Goal: Task Accomplishment & Management: Use online tool/utility

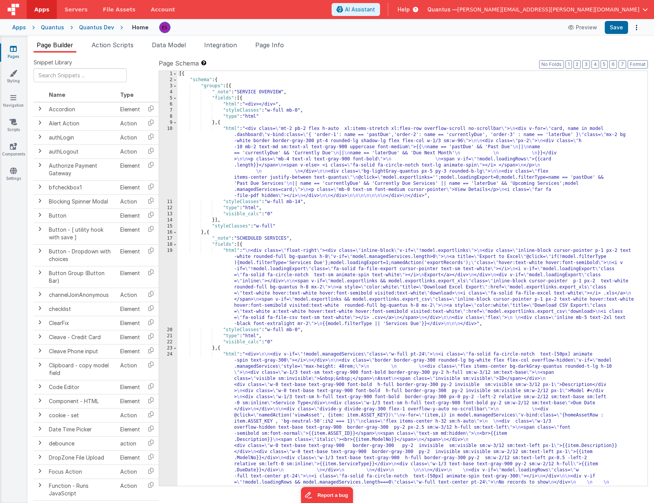
click at [18, 52] on link "Pages" at bounding box center [13, 52] width 27 height 15
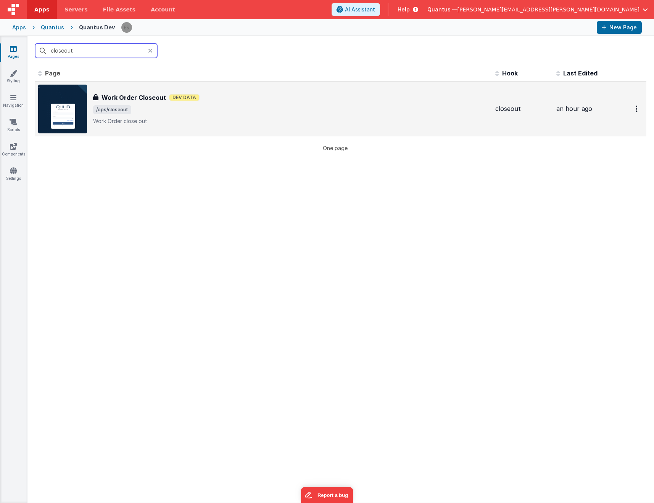
type input "closeout"
click at [85, 100] on img at bounding box center [62, 109] width 49 height 49
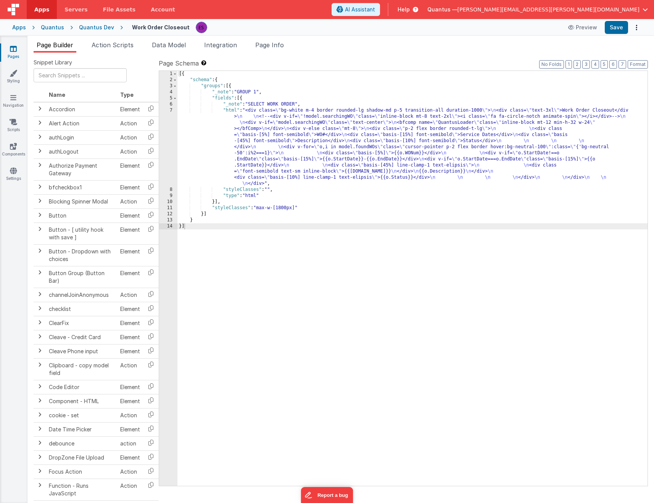
click at [241, 149] on div "[{ "schema" : { "groups" : [{ "_note" : "GROUP 1" , "fields" : [{ "_note" : "SE…" at bounding box center [412, 284] width 470 height 427
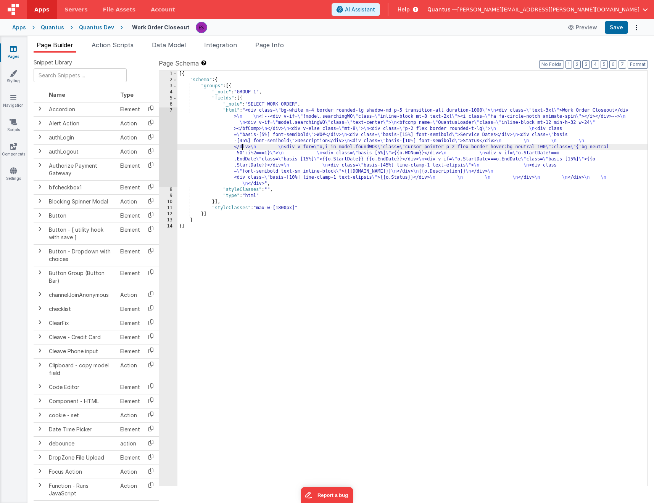
click at [164, 148] on div "7" at bounding box center [168, 147] width 18 height 79
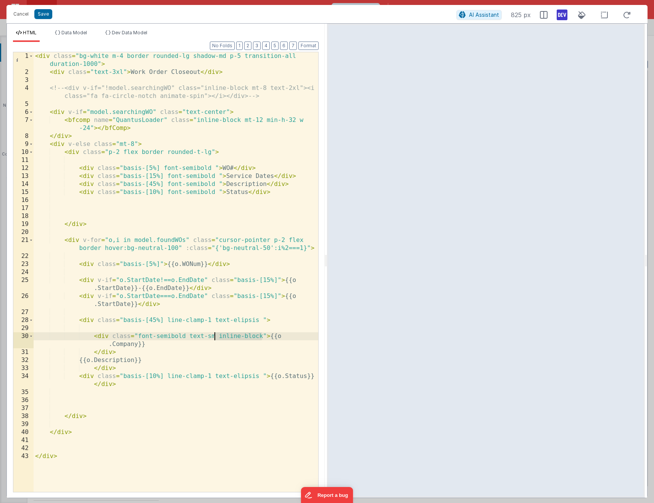
drag, startPoint x: 262, startPoint y: 336, endPoint x: 216, endPoint y: 334, distance: 46.2
click at [216, 334] on div "< div class = "bg-white m-4 border rounded-lg shadow-md p-5 transition-all dura…" at bounding box center [176, 284] width 284 height 464
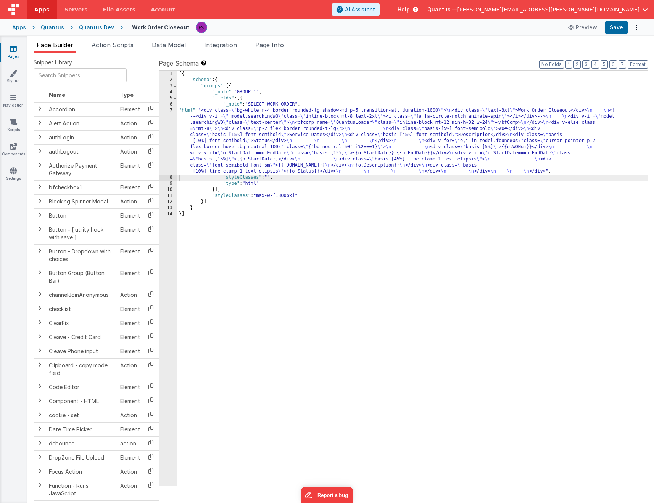
click at [295, 147] on div "[{ "schema" : { "groups" : [{ "_note" : "GROUP 1" , "fields" : [{ "_note" : "SE…" at bounding box center [412, 284] width 470 height 427
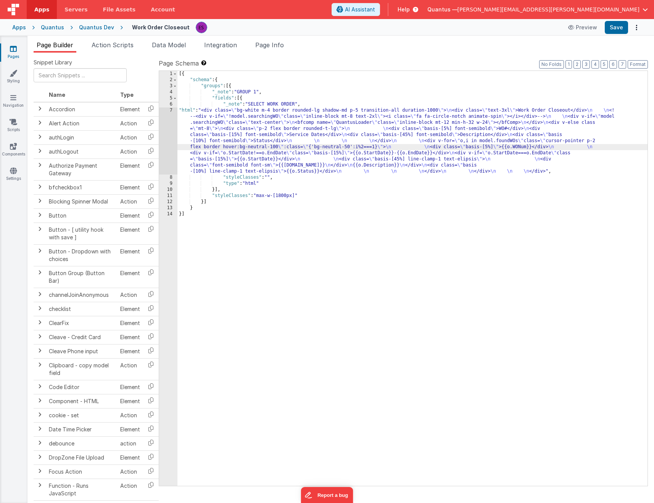
click at [170, 149] on div "7" at bounding box center [168, 141] width 18 height 67
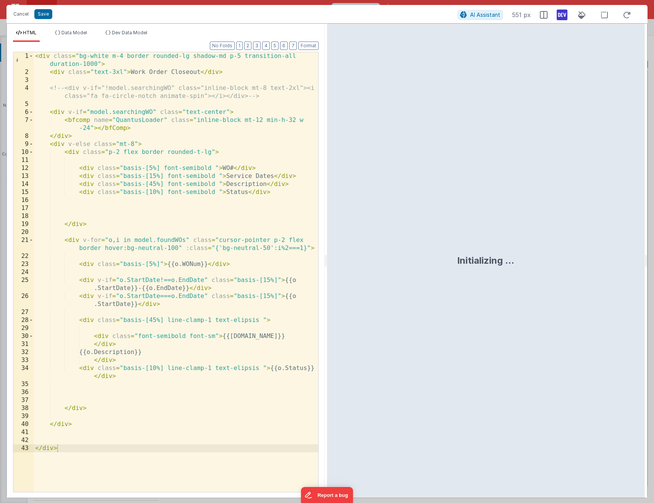
click at [174, 304] on div "< div class = "bg-white m-4 border rounded-lg shadow-md p-5 transition-all dura…" at bounding box center [176, 284] width 284 height 464
click at [209, 319] on div "< div class = "bg-white m-4 border rounded-lg shadow-md p-5 transition-all dura…" at bounding box center [176, 284] width 284 height 464
click at [193, 337] on div "< div class = "bg-white m-4 border rounded-lg shadow-md p-5 transition-all dura…" at bounding box center [176, 284] width 284 height 464
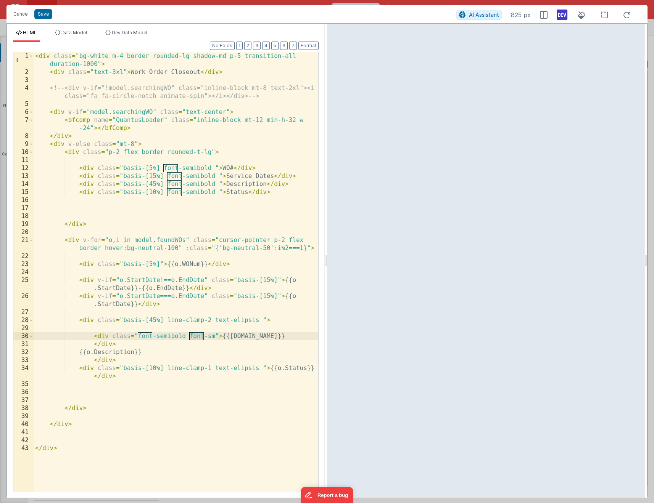
click at [193, 337] on div "< div class = "bg-white m-4 border rounded-lg shadow-md p-5 transition-all dura…" at bounding box center [176, 284] width 284 height 464
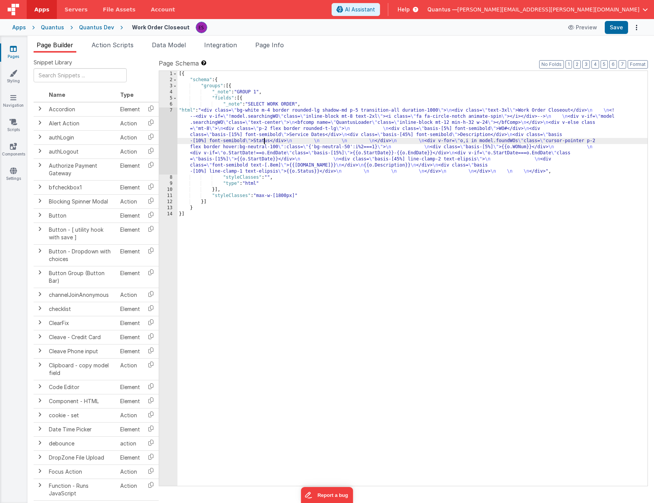
click at [265, 144] on div "[{ "schema" : { "groups" : [{ "_note" : "GROUP 1" , "fields" : [{ "_note" : "SE…" at bounding box center [412, 284] width 470 height 427
click at [161, 144] on div "7" at bounding box center [168, 141] width 18 height 67
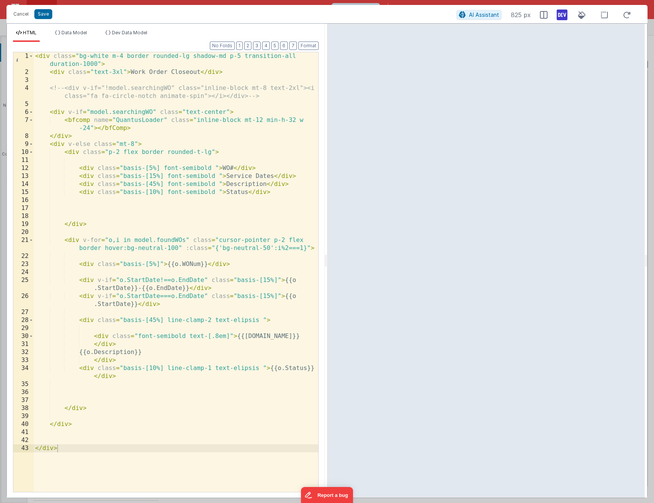
click at [166, 320] on div "< div class = "bg-white m-4 border rounded-lg shadow-md p-5 transition-all dura…" at bounding box center [176, 284] width 284 height 464
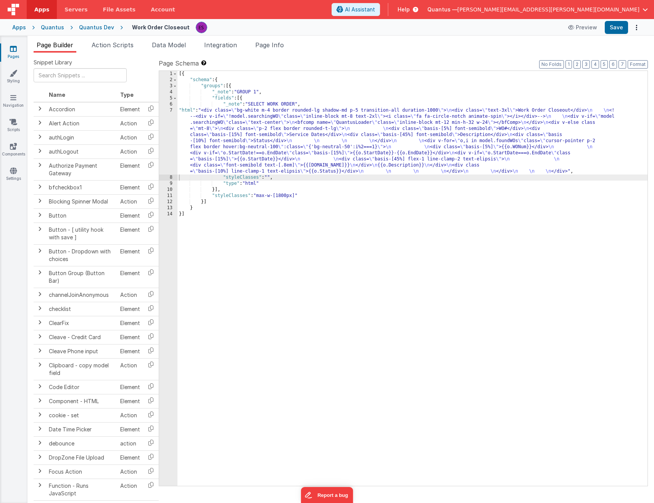
drag, startPoint x: 219, startPoint y: 140, endPoint x: 214, endPoint y: 143, distance: 5.8
click at [219, 140] on div "[{ "schema" : { "groups" : [{ "_note" : "GROUP 1" , "fields" : [{ "_note" : "SE…" at bounding box center [412, 284] width 470 height 427
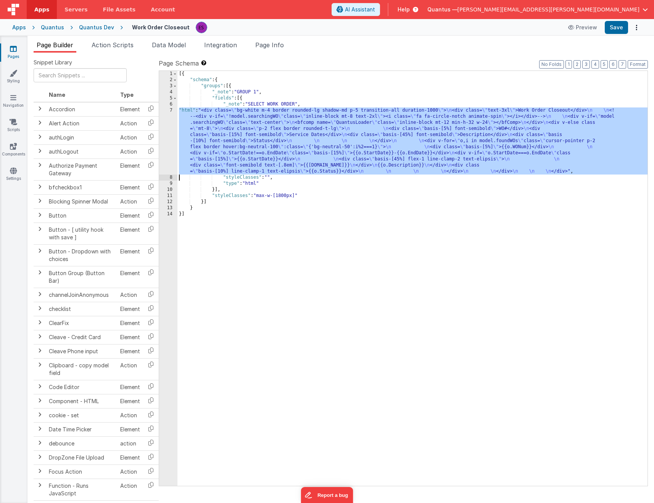
click at [172, 150] on div "7" at bounding box center [168, 141] width 18 height 67
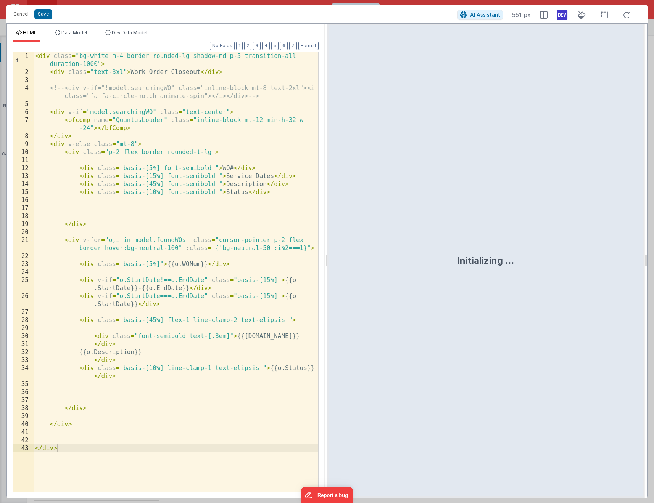
click at [219, 185] on div "< div class = "bg-white m-4 border rounded-lg shadow-md p-5 transition-all dura…" at bounding box center [176, 284] width 284 height 464
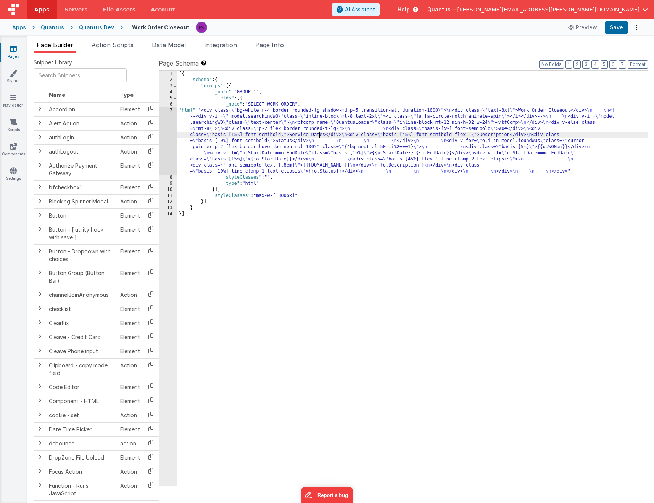
click at [319, 138] on div "[{ "schema" : { "groups" : [{ "_note" : "GROUP 1" , "fields" : [{ "_note" : "SE…" at bounding box center [412, 284] width 470 height 427
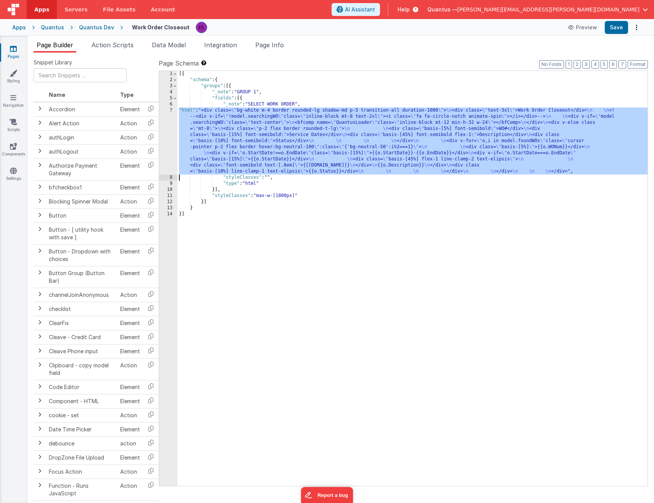
click at [168, 136] on div "7" at bounding box center [168, 141] width 18 height 67
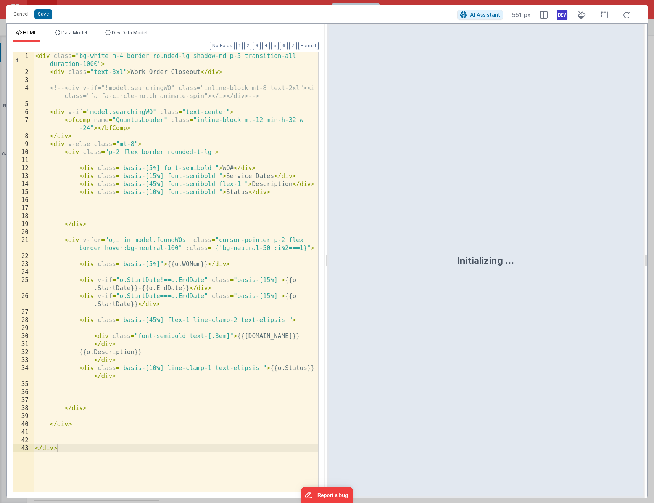
click at [212, 153] on div "< div class = "bg-white m-4 border rounded-lg shadow-md p-5 transition-all dura…" at bounding box center [176, 284] width 284 height 464
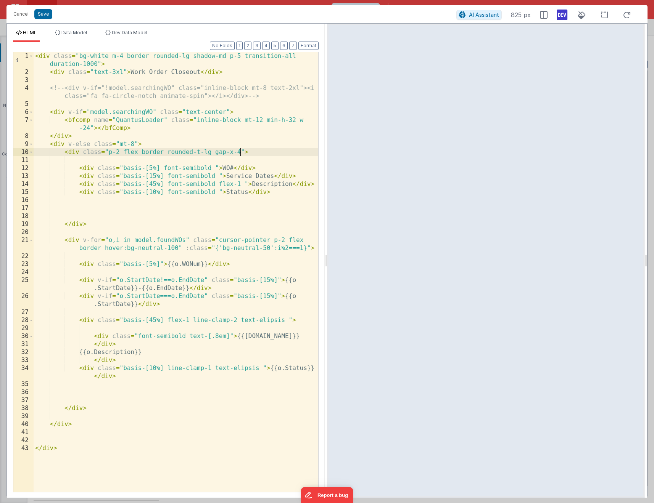
click at [80, 247] on div "< div class = "bg-white m-4 border rounded-lg shadow-md p-5 transition-all dura…" at bounding box center [176, 284] width 284 height 464
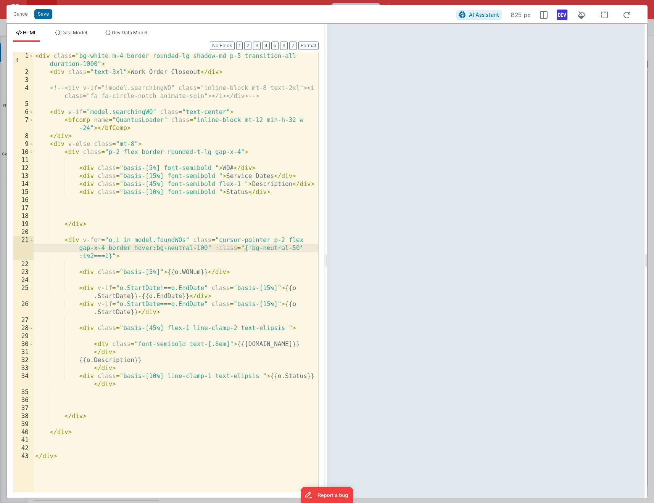
click at [241, 152] on div "< div class = "bg-white m-4 border rounded-lg shadow-md p-5 transition-all dura…" at bounding box center [176, 284] width 284 height 464
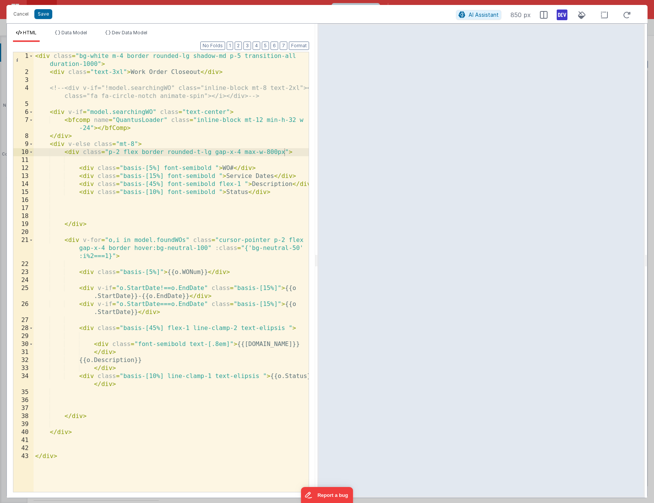
drag, startPoint x: 325, startPoint y: 260, endPoint x: 258, endPoint y: 209, distance: 83.9
click at [316, 252] on html "Cancel Save AI Assistant 850 px HTML Data Model Dev Data Model Format 7 6 5 4 3…" at bounding box center [327, 251] width 654 height 503
click at [248, 188] on div "< div class = "bg-white m-4 border rounded-lg shadow-md p-5 transition-all dura…" at bounding box center [176, 284] width 284 height 464
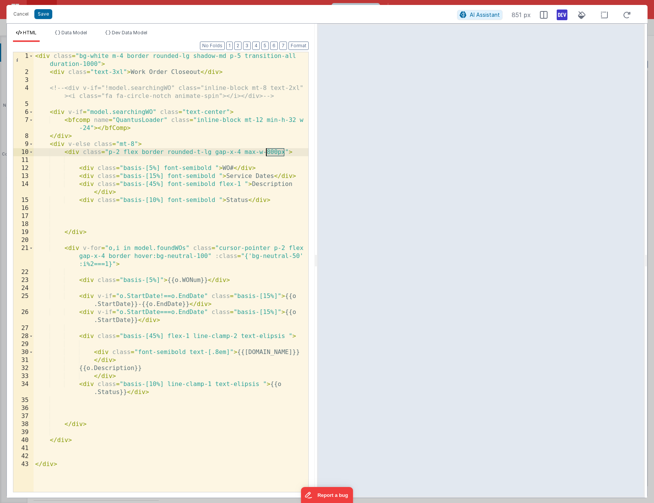
drag, startPoint x: 283, startPoint y: 154, endPoint x: 267, endPoint y: 154, distance: 16.0
click at [267, 154] on div "< div class = "bg-white m-4 border rounded-lg shadow-md p-5 transition-all dura…" at bounding box center [171, 284] width 275 height 464
click at [267, 152] on div "< div class = "bg-white m-4 border rounded-lg shadow-md p-5 transition-all dura…" at bounding box center [171, 284] width 275 height 464
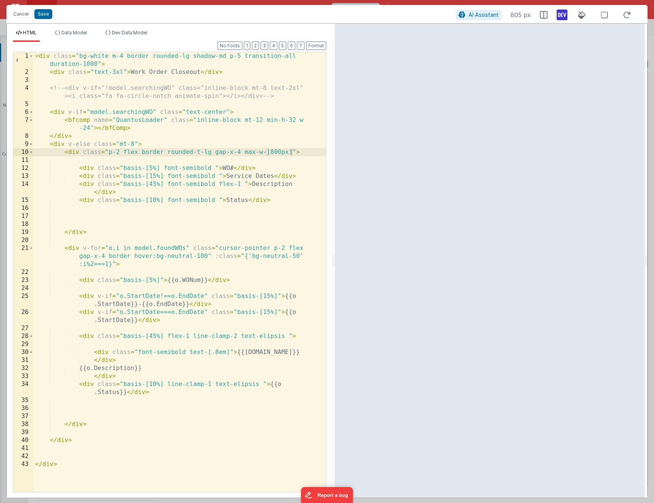
drag, startPoint x: 315, startPoint y: 253, endPoint x: 318, endPoint y: 239, distance: 14.4
click at [334, 253] on html "Cancel Save AI Assistant 805 px HTML Data Model Dev Data Model Format 7 6 5 4 3…" at bounding box center [327, 251] width 654 height 503
click at [297, 165] on div "< div class = "bg-white m-4 border rounded-lg shadow-md p-5 transition-all dura…" at bounding box center [180, 284] width 292 height 464
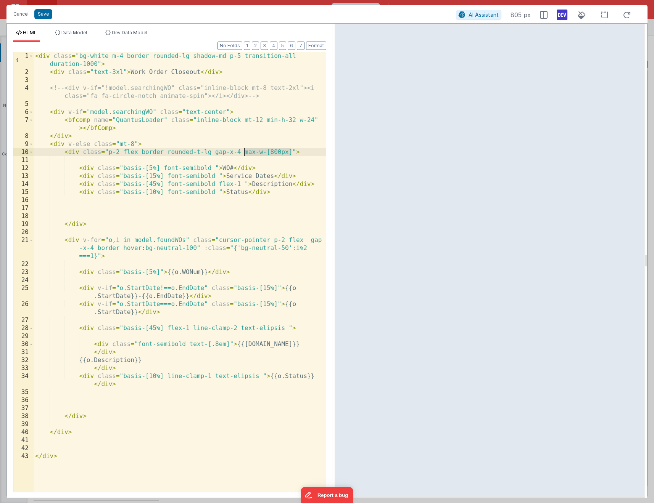
drag, startPoint x: 293, startPoint y: 153, endPoint x: 244, endPoint y: 154, distance: 48.4
click at [244, 154] on div "< div class = "bg-white m-4 border rounded-lg shadow-md p-5 transition-all dura…" at bounding box center [180, 284] width 292 height 464
click at [132, 147] on div "< div class = "bg-white m-4 border rounded-lg shadow-md p-5 transition-all dura…" at bounding box center [180, 284] width 292 height 464
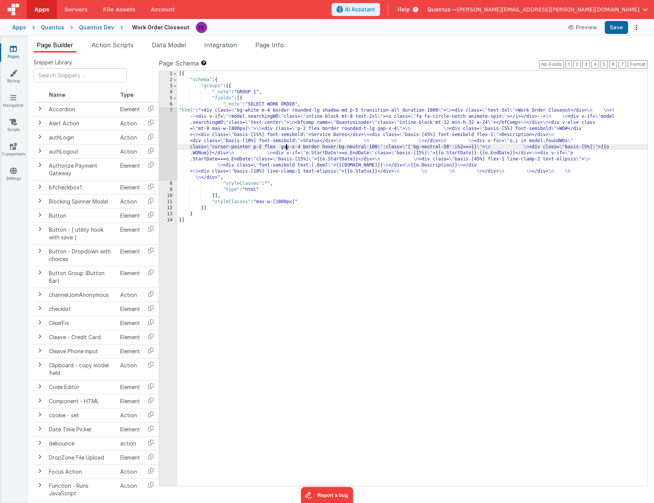
click at [286, 149] on div "[{ "schema" : { "groups" : [{ "_note" : "GROUP 1" , "fields" : [{ "_note" : "SE…" at bounding box center [412, 284] width 470 height 427
drag, startPoint x: 247, startPoint y: 130, endPoint x: 213, endPoint y: 128, distance: 34.7
click at [213, 128] on div "[{ "schema" : { "groups" : [{ "_note" : "GROUP 1" , "fields" : [{ "_note" : "SE…" at bounding box center [412, 284] width 470 height 427
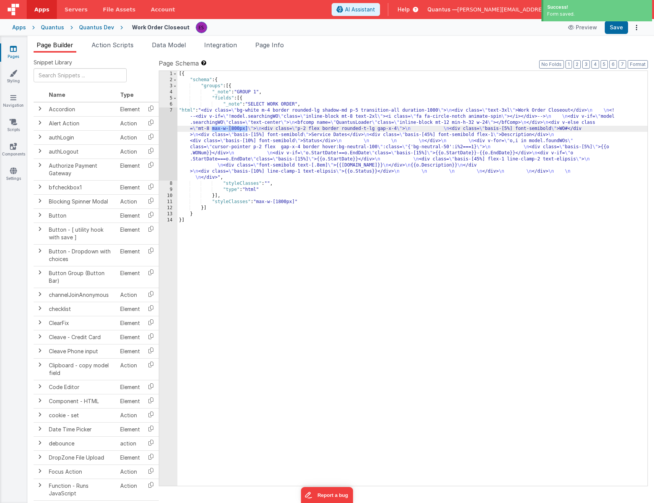
click at [164, 147] on div "7" at bounding box center [168, 144] width 18 height 73
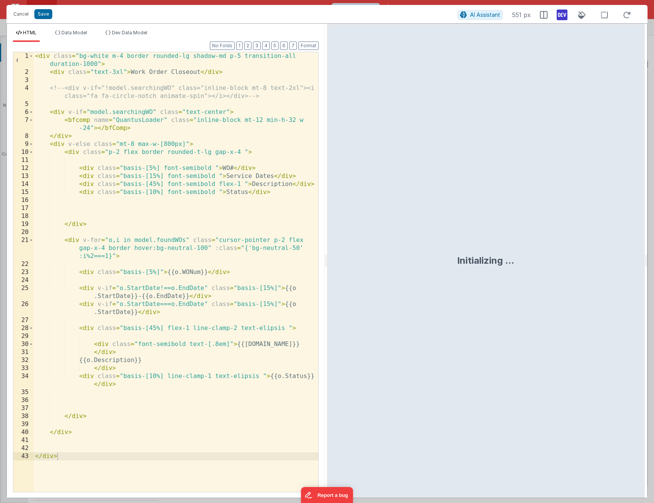
drag, startPoint x: 239, startPoint y: 201, endPoint x: 236, endPoint y: 191, distance: 9.9
click at [239, 201] on div "< div class = "bg-white m-4 border rounded-lg shadow-md p-5 transition-all dura…" at bounding box center [176, 284] width 284 height 464
click at [166, 143] on div "< div class = "bg-white m-4 border rounded-lg shadow-md p-5 transition-all dura…" at bounding box center [176, 284] width 284 height 464
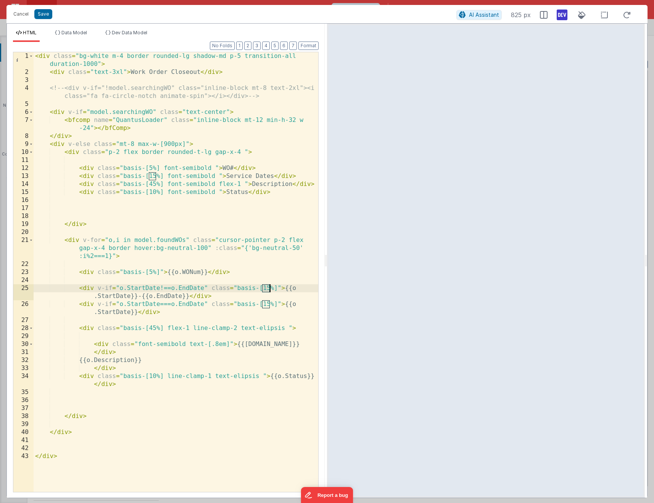
drag, startPoint x: 263, startPoint y: 287, endPoint x: 268, endPoint y: 286, distance: 4.6
click at [268, 286] on div "< div class = "bg-white m-4 border rounded-lg shadow-md p-5 transition-all dura…" at bounding box center [176, 284] width 284 height 464
click at [150, 177] on div "< div class = "bg-white m-4 border rounded-lg shadow-md p-5 transition-all dura…" at bounding box center [176, 284] width 284 height 464
drag, startPoint x: 267, startPoint y: 303, endPoint x: 262, endPoint y: 305, distance: 5.5
click at [261, 304] on div "< div class = "bg-white m-4 border rounded-lg shadow-md p-5 transition-all dura…" at bounding box center [176, 284] width 284 height 464
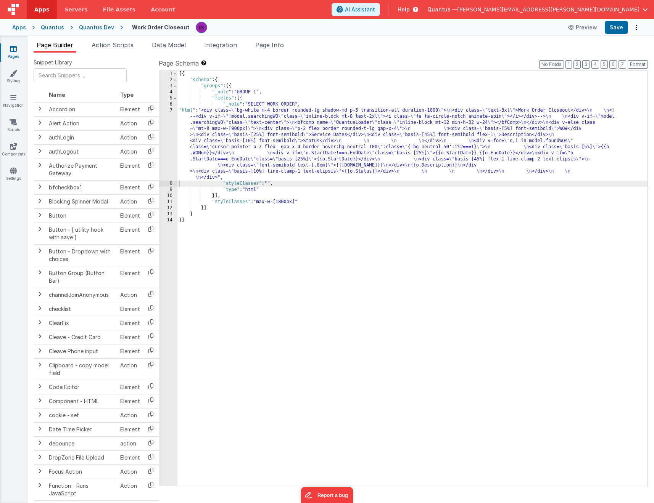
click at [214, 138] on div "[{ "schema" : { "groups" : [{ "_note" : "GROUP 1" , "fields" : [{ "_note" : "SE…" at bounding box center [412, 284] width 470 height 427
click at [171, 156] on div "7" at bounding box center [168, 144] width 18 height 73
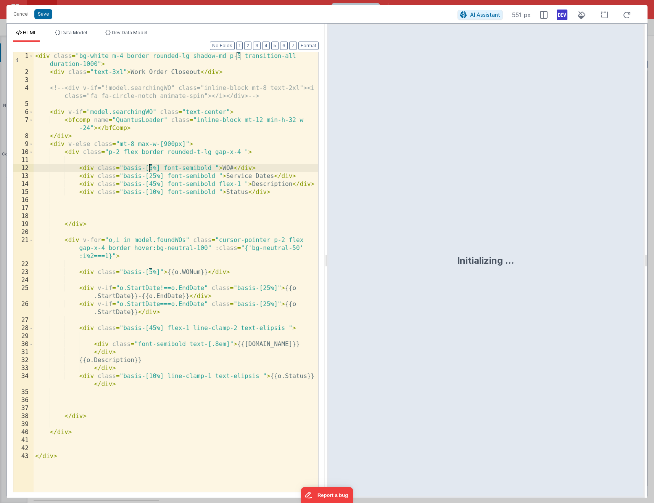
click at [149, 169] on div "< div class = "bg-white m-4 border rounded-lg shadow-md p-5 transition-all dura…" at bounding box center [176, 284] width 284 height 464
drag, startPoint x: 148, startPoint y: 271, endPoint x: 153, endPoint y: 271, distance: 5.4
click at [153, 271] on div "< div class = "bg-white m-4 border rounded-lg shadow-md p-5 transition-all dura…" at bounding box center [176, 284] width 284 height 464
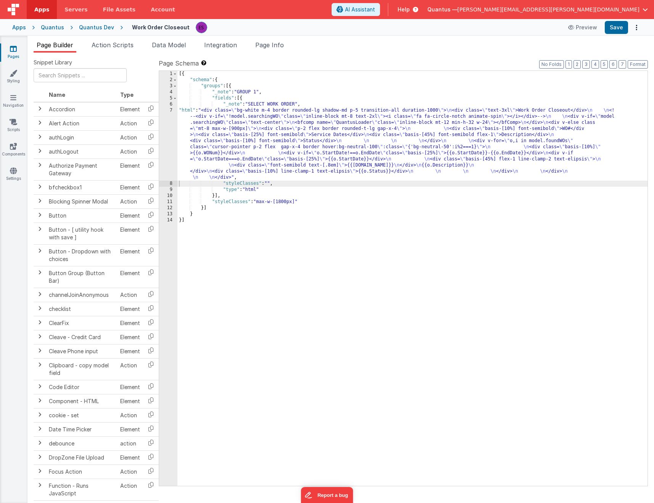
click at [193, 156] on div "[{ "schema" : { "groups" : [{ "_note" : "GROUP 1" , "fields" : [{ "_note" : "SE…" at bounding box center [412, 284] width 470 height 427
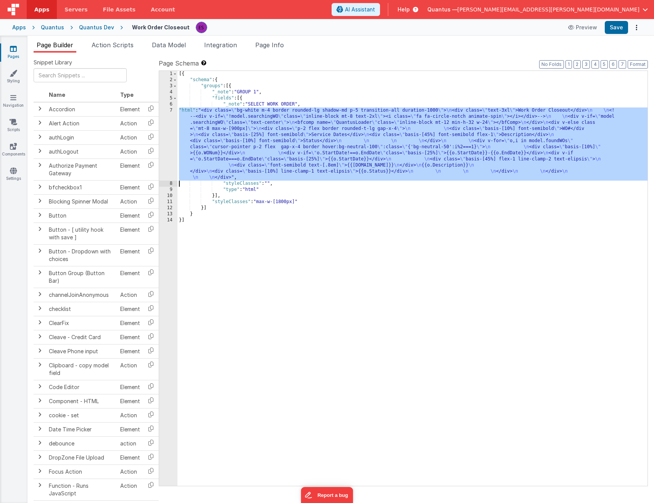
click at [172, 152] on div "7" at bounding box center [168, 144] width 18 height 73
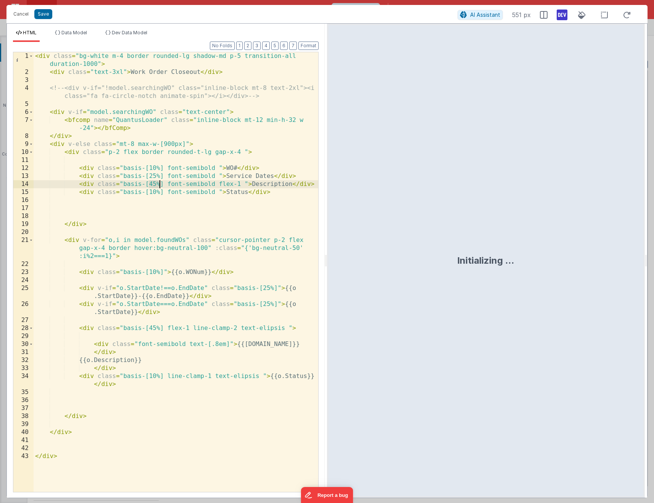
drag, startPoint x: 148, startPoint y: 185, endPoint x: 158, endPoint y: 185, distance: 9.9
click at [158, 185] on div "< div class = "bg-white m-4 border rounded-lg shadow-md p-5 transition-all dura…" at bounding box center [176, 284] width 284 height 464
drag, startPoint x: 155, startPoint y: 327, endPoint x: 149, endPoint y: 328, distance: 5.9
click at [149, 328] on div "< div class = "bg-white m-4 border rounded-lg shadow-md p-5 transition-all dura…" at bounding box center [176, 284] width 284 height 464
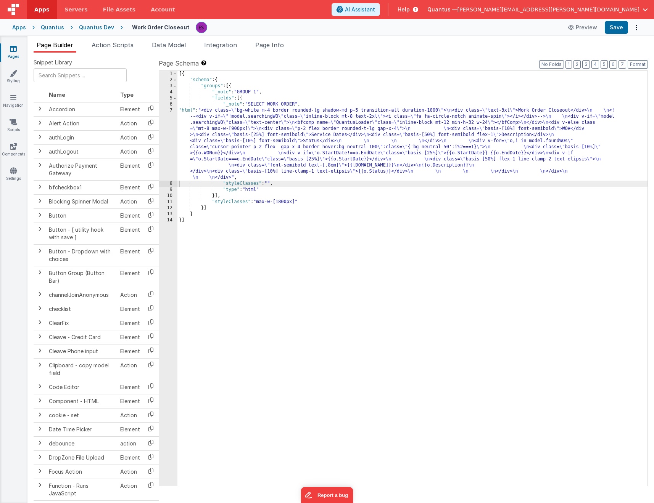
click at [322, 141] on div "[{ "schema" : { "groups" : [{ "_note" : "GROUP 1" , "fields" : [{ "_note" : "SE…" at bounding box center [412, 284] width 470 height 427
click at [166, 142] on div "7" at bounding box center [168, 144] width 18 height 73
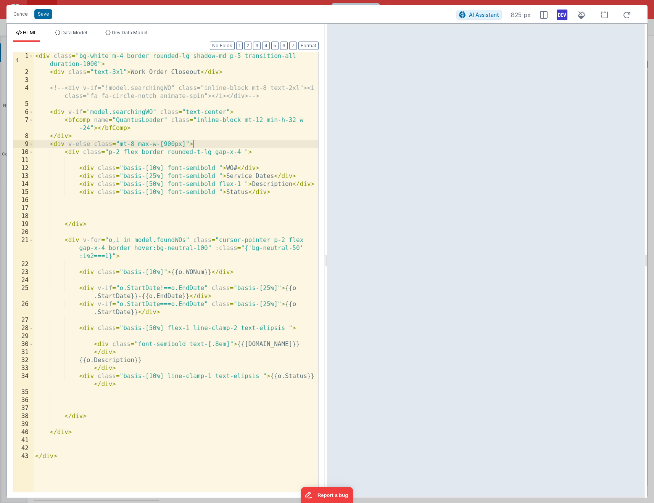
click at [207, 145] on div "< div class = "bg-white m-4 border rounded-lg shadow-md p-5 transition-all dura…" at bounding box center [176, 284] width 284 height 464
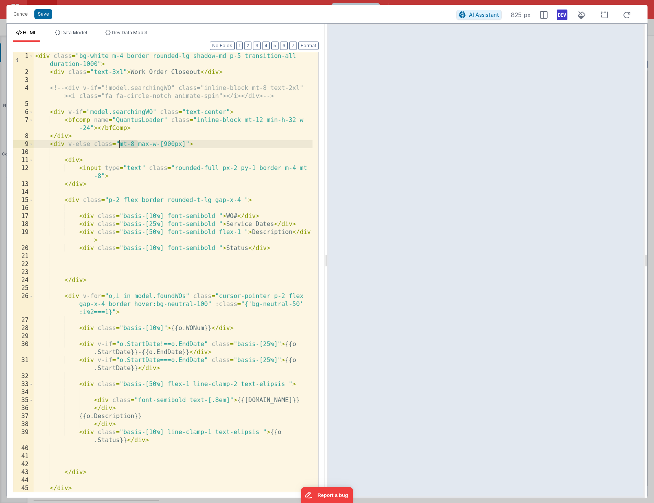
drag, startPoint x: 137, startPoint y: 144, endPoint x: 120, endPoint y: 145, distance: 17.2
click at [120, 145] on div "< div class = "bg-white m-4 border rounded-lg shadow-md p-5 transition-all dura…" at bounding box center [173, 284] width 279 height 464
click at [90, 128] on div "< div class = "bg-white m-4 border rounded-lg shadow-md p-5 transition-all dura…" at bounding box center [173, 284] width 279 height 464
drag, startPoint x: 102, startPoint y: 175, endPoint x: 159, endPoint y: 174, distance: 56.8
click at [102, 175] on div "< div class = "bg-white m-4 border rounded-lg shadow-md p-5 transition-all dura…" at bounding box center [173, 284] width 279 height 464
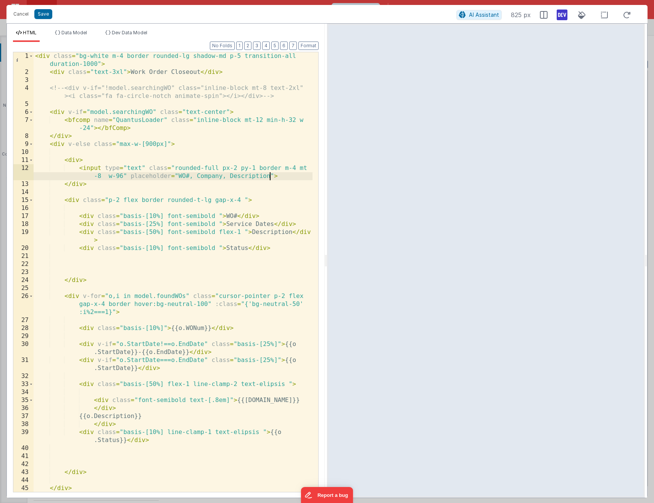
click at [286, 168] on div "< div class = "bg-white m-4 border rounded-lg shadow-md p-5 transition-all dura…" at bounding box center [173, 284] width 279 height 464
click at [280, 176] on div "< div class = "bg-white m-4 border rounded-lg shadow-md p-5 transition-all dura…" at bounding box center [173, 284] width 279 height 464
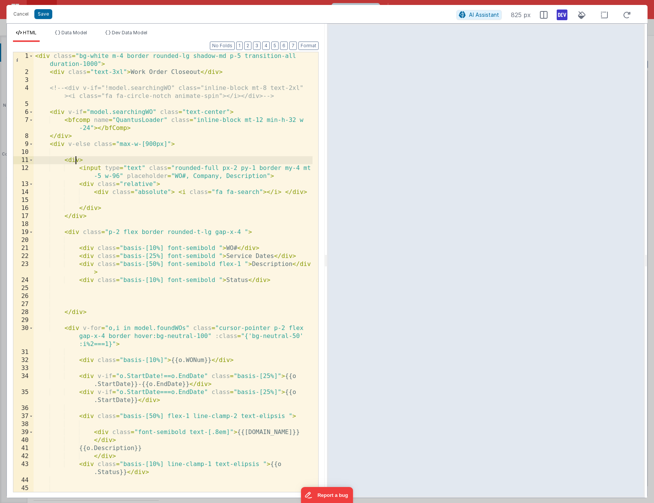
click at [74, 160] on div "< div class = "bg-white m-4 border rounded-lg shadow-md p-5 transition-all dura…" at bounding box center [173, 284] width 279 height 464
click at [82, 160] on div "< div class = "bg-white m-4 border rounded-lg shadow-md p-5 transition-all dura…" at bounding box center [173, 284] width 279 height 464
click at [166, 190] on div "< div class = "bg-white m-4 border rounded-lg shadow-md p-5 transition-all dura…" at bounding box center [173, 284] width 279 height 464
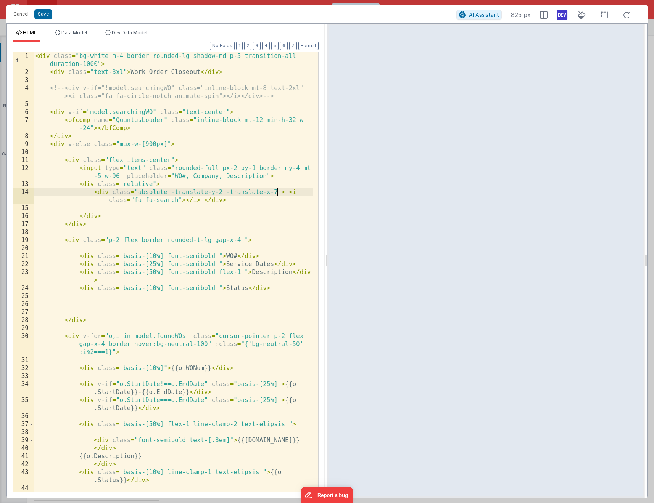
click at [268, 177] on div "< div class = "bg-white m-4 border rounded-lg shadow-md p-5 transition-all dura…" at bounding box center [173, 284] width 279 height 464
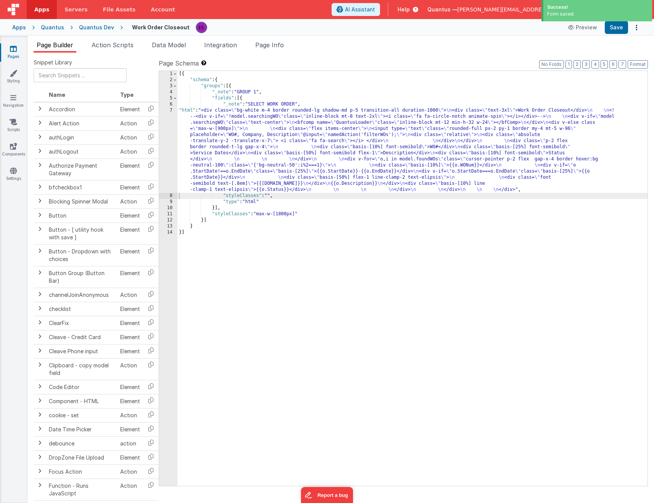
click at [11, 56] on link "Pages" at bounding box center [13, 52] width 27 height 15
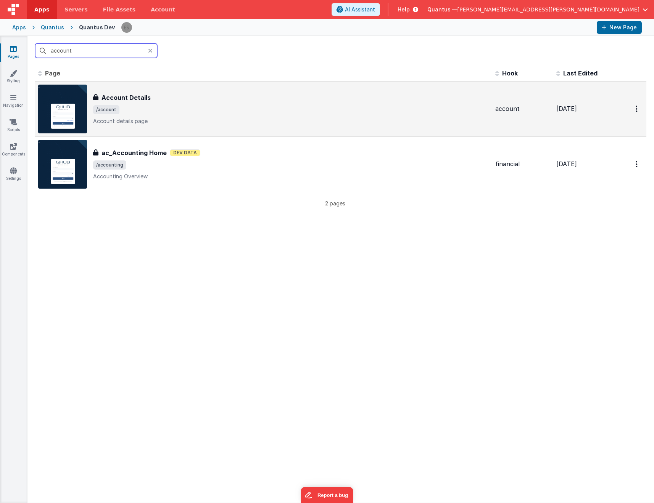
type input "account"
click at [186, 103] on div "Account Details Account Details /account Account details page" at bounding box center [291, 109] width 396 height 32
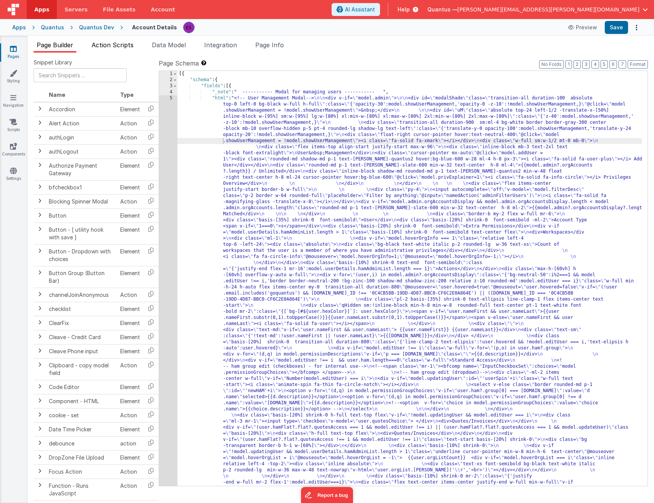
click at [104, 41] on span "Action Scripts" at bounding box center [113, 45] width 42 height 8
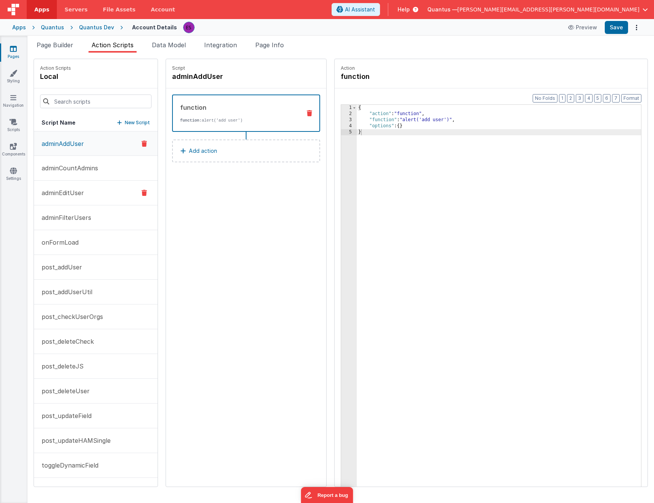
click at [93, 204] on button "adminEditUser" at bounding box center [96, 193] width 124 height 25
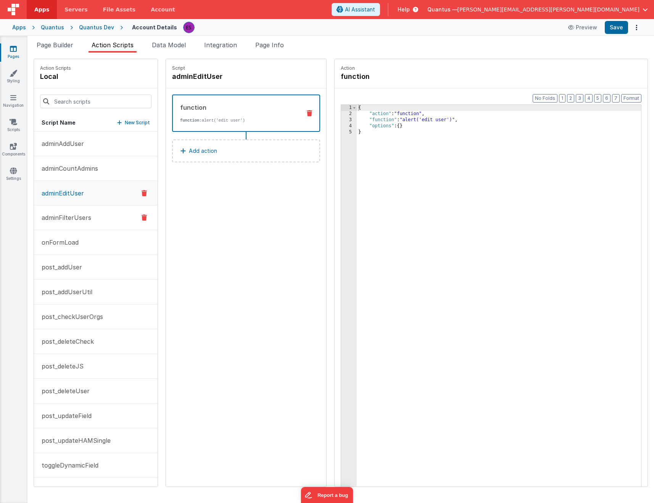
click at [87, 210] on button "adminFilterUsers" at bounding box center [96, 218] width 124 height 25
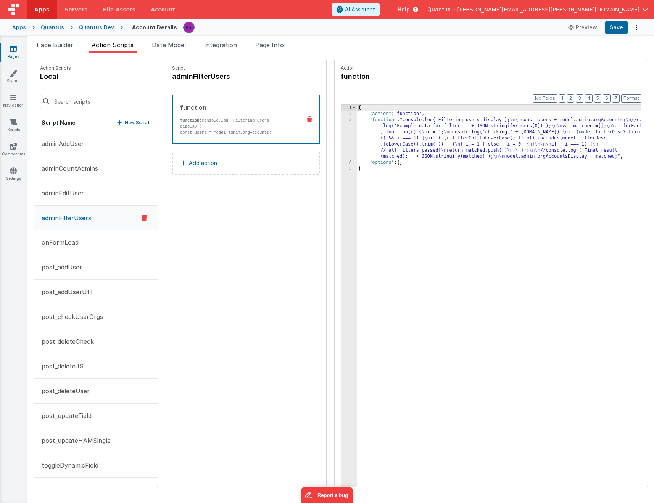
click at [365, 145] on div "{ "action" : "function" , "function" : "console.log('Filtering users display');…" at bounding box center [509, 314] width 304 height 418
click at [341, 143] on div "3" at bounding box center [349, 138] width 16 height 43
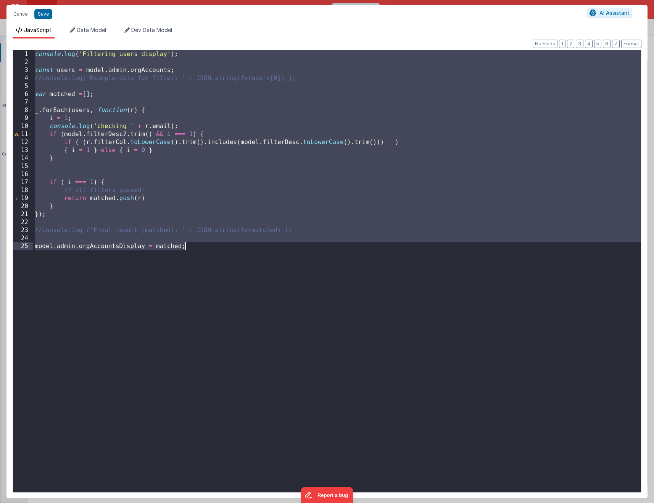
drag, startPoint x: 36, startPoint y: 56, endPoint x: 221, endPoint y: 245, distance: 263.7
click at [226, 247] on div "console . log ( 'Filtering users display' ) ; const users = model . admin . org…" at bounding box center [336, 279] width 607 height 458
click at [19, 15] on button "Cancel" at bounding box center [21, 14] width 23 height 11
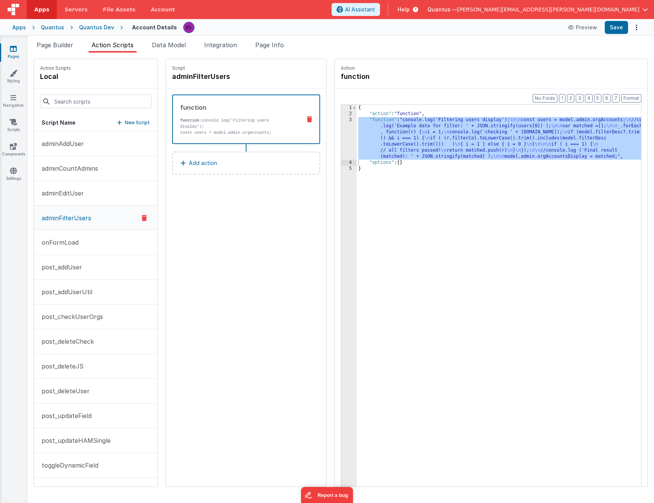
click at [17, 52] on link "Pages" at bounding box center [13, 52] width 27 height 15
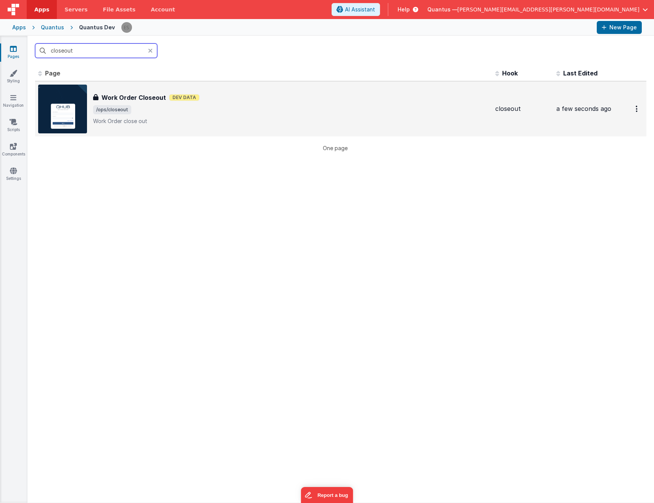
type input "closeout"
click at [68, 108] on img at bounding box center [62, 109] width 49 height 49
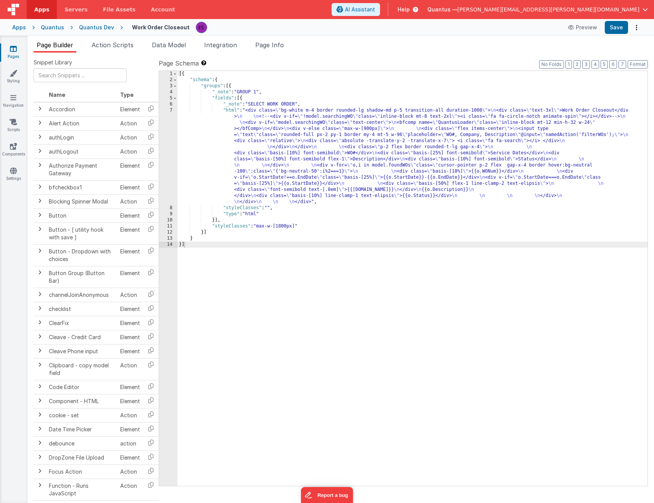
click at [258, 148] on div "[{ "schema" : { "groups" : [{ "_note" : "GROUP 1" , "fields" : [{ "_note" : "SE…" at bounding box center [412, 284] width 470 height 427
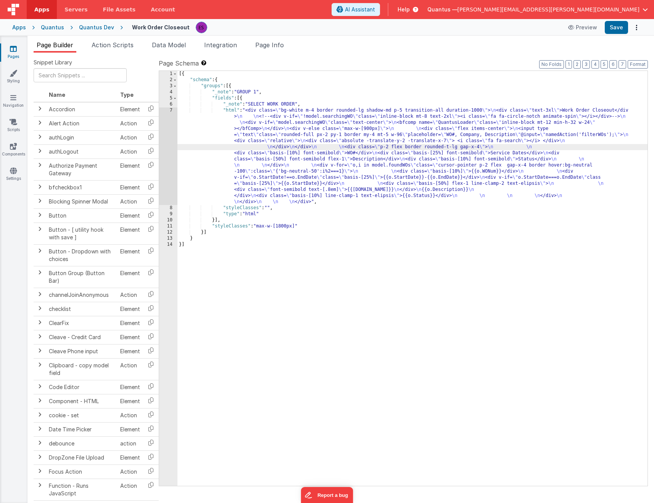
click at [171, 159] on div "7" at bounding box center [168, 157] width 18 height 98
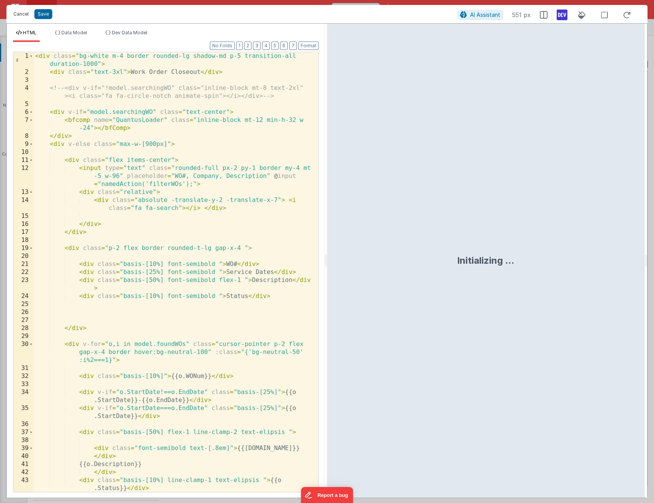
click at [25, 16] on button "Cancel" at bounding box center [21, 14] width 23 height 11
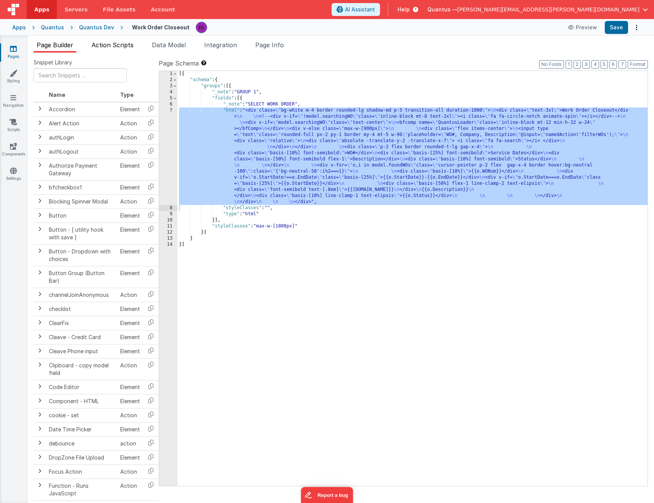
click at [118, 40] on li "Action Scripts" at bounding box center [112, 46] width 48 height 12
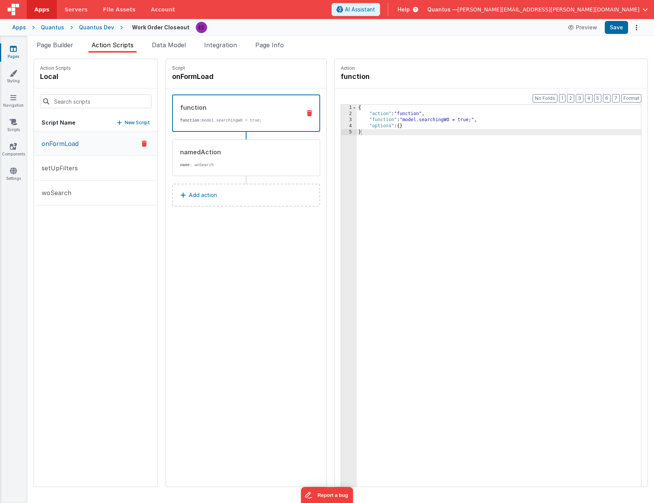
click at [125, 124] on p "New Script" at bounding box center [137, 123] width 25 height 8
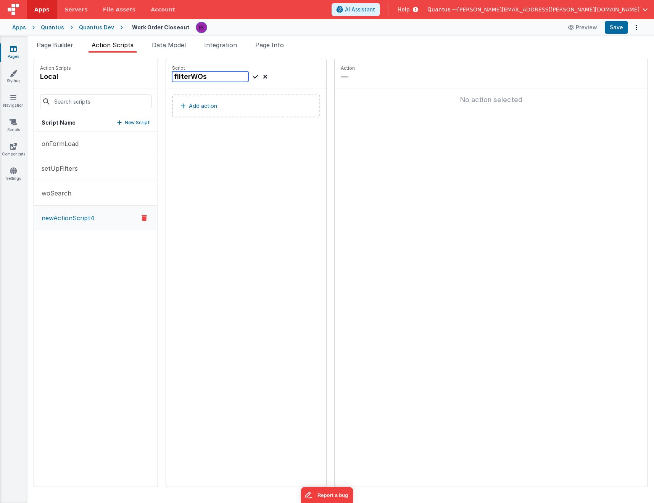
type input "filterWOs"
click at [253, 75] on icon at bounding box center [255, 76] width 5 height 9
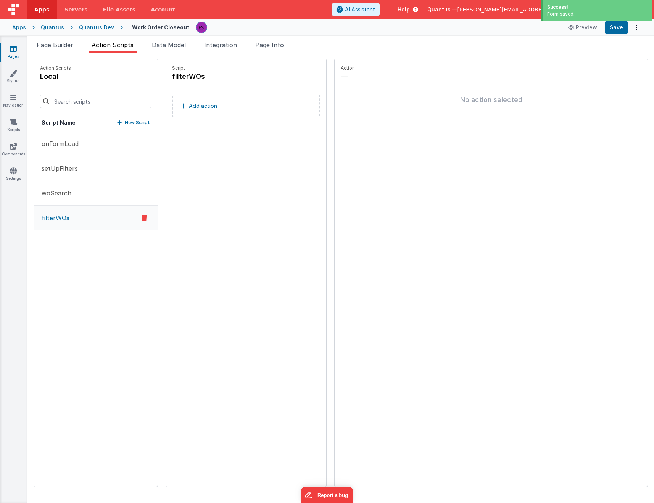
click at [190, 109] on p "Add action" at bounding box center [203, 105] width 28 height 9
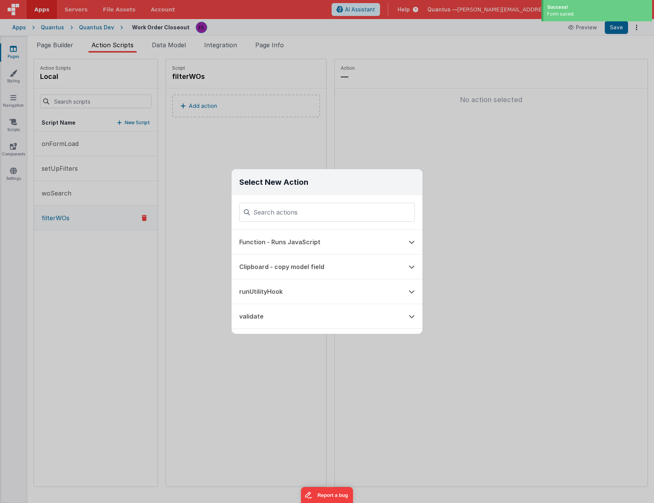
drag, startPoint x: 266, startPoint y: 231, endPoint x: 279, endPoint y: 223, distance: 16.1
click at [266, 232] on button "Function - Runs JavaScript" at bounding box center [315, 242] width 169 height 24
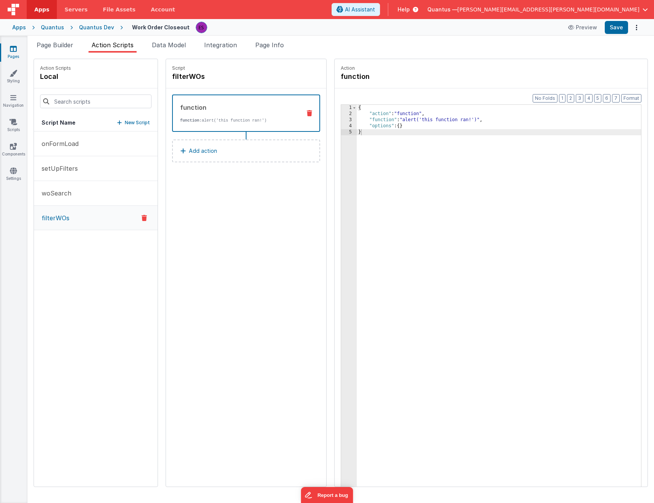
click at [341, 120] on div "3" at bounding box center [349, 120] width 16 height 6
click at [341, 118] on div "3" at bounding box center [349, 120] width 16 height 6
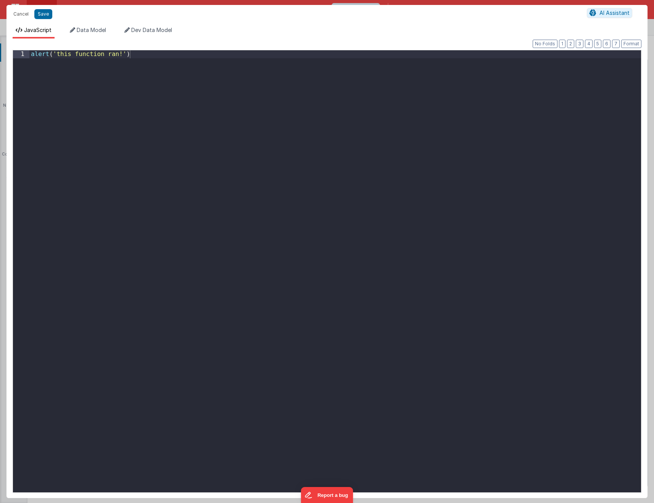
click at [320, 159] on div "alert ( 'this function ran!' )" at bounding box center [334, 279] width 611 height 458
paste textarea
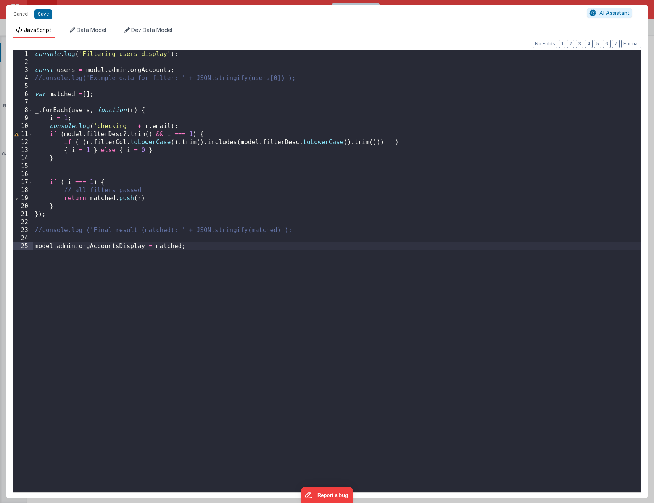
click at [127, 55] on div "console . log ( 'Filtering users display' ) ; const users = model . admin . org…" at bounding box center [336, 279] width 607 height 458
click at [63, 72] on div "console . log ( 'Filtering WOs display' ) ; const users = model . admin . orgAc…" at bounding box center [336, 279] width 607 height 458
click at [103, 71] on div "console . log ( 'Filtering WOs display' ) ; const wos = model . admin . orgAcco…" at bounding box center [336, 279] width 607 height 458
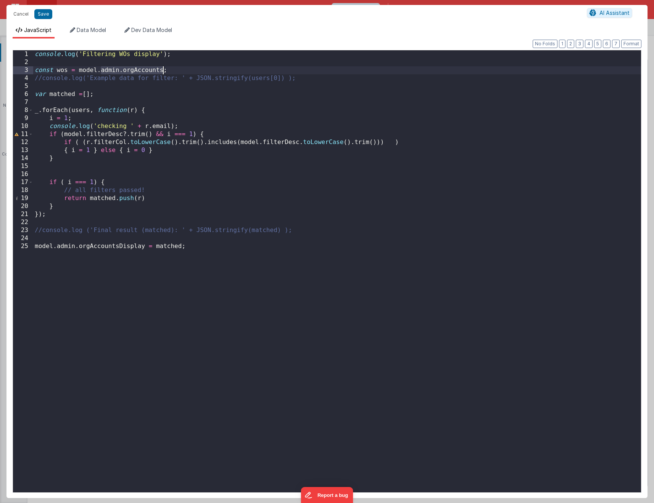
drag, startPoint x: 101, startPoint y: 71, endPoint x: 162, endPoint y: 71, distance: 61.8
click at [162, 71] on div "console . log ( 'Filtering WOs display' ) ; const wos = model . admin . orgAcco…" at bounding box center [336, 279] width 607 height 458
click at [78, 112] on div "console . log ( 'Filtering WOs display' ) ; const wos = model . foundWOs ; //co…" at bounding box center [336, 279] width 607 height 458
click at [163, 125] on div "console . log ( 'Filtering WOs display' ) ; const wos = model . foundWOs ; //co…" at bounding box center [336, 279] width 607 height 458
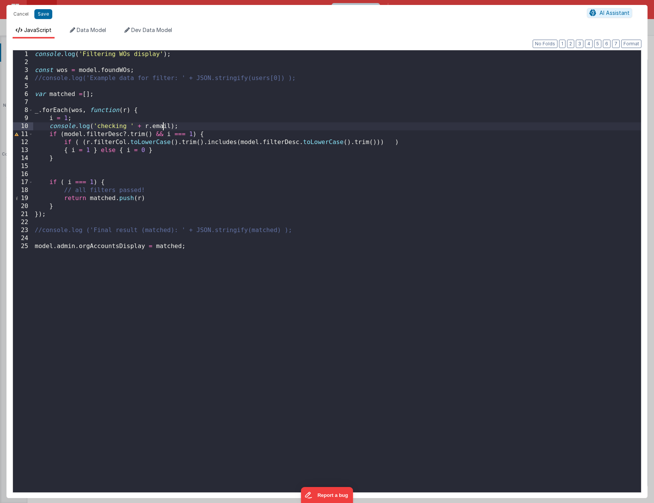
click at [163, 125] on div "console . log ( 'Filtering WOs display' ) ; const wos = model . foundWOs ; //co…" at bounding box center [336, 279] width 607 height 458
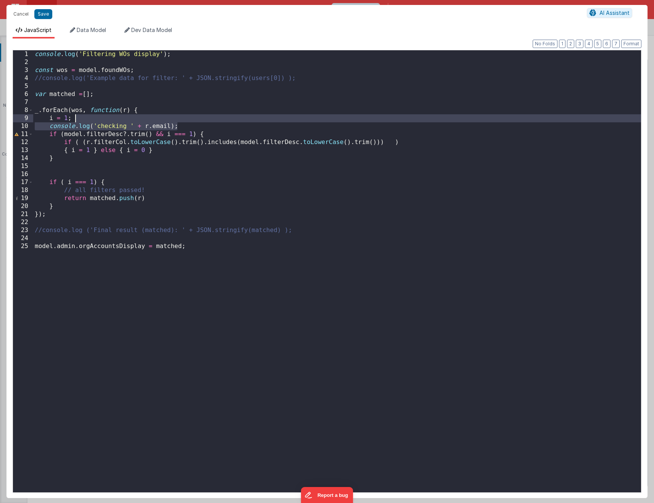
click at [185, 122] on div "console . log ( 'Filtering WOs display' ) ; const wos = model . foundWOs ; //co…" at bounding box center [336, 279] width 607 height 458
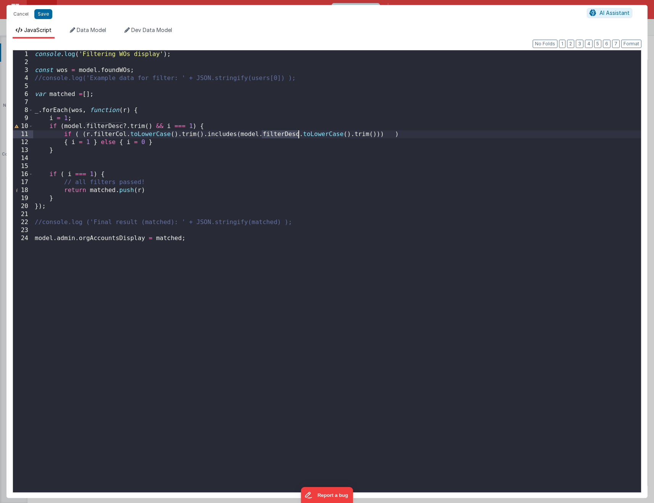
drag, startPoint x: 263, startPoint y: 133, endPoint x: 300, endPoint y: 133, distance: 37.4
click at [300, 133] on div "console . log ( 'Filtering WOs display' ) ; const wos = model . foundWOs ; //co…" at bounding box center [336, 279] width 607 height 458
click at [292, 138] on div "console . log ( 'Filtering WOs display' ) ; const wos = model . foundWOs ; //co…" at bounding box center [336, 279] width 607 height 458
click at [290, 135] on div "console . log ( 'Filtering WOs display' ) ; const wos = model . foundWOs ; //co…" at bounding box center [336, 279] width 607 height 458
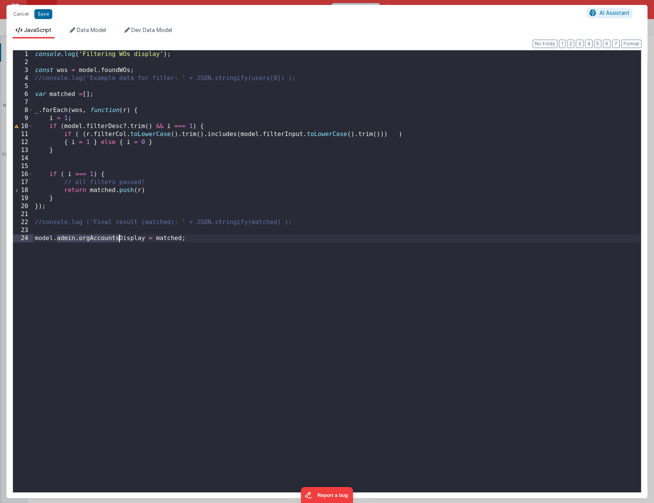
drag, startPoint x: 55, startPoint y: 237, endPoint x: 120, endPoint y: 236, distance: 65.2
click at [120, 236] on div "console . log ( 'Filtering WOs display' ) ; const wos = model . foundWOs ; //co…" at bounding box center [336, 279] width 607 height 458
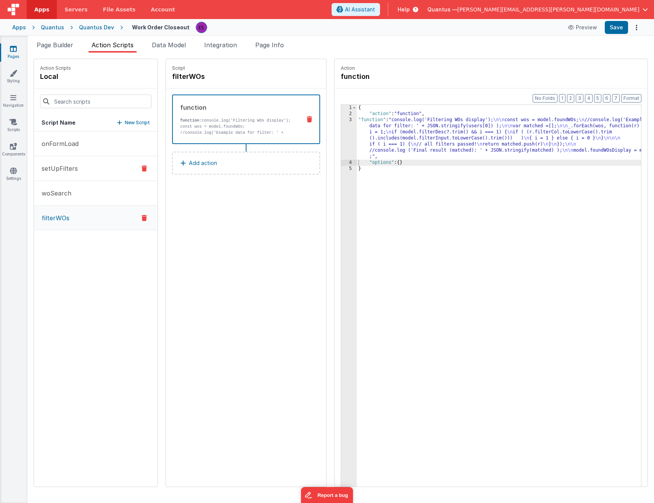
click at [69, 173] on button "setUpFilters" at bounding box center [96, 168] width 124 height 25
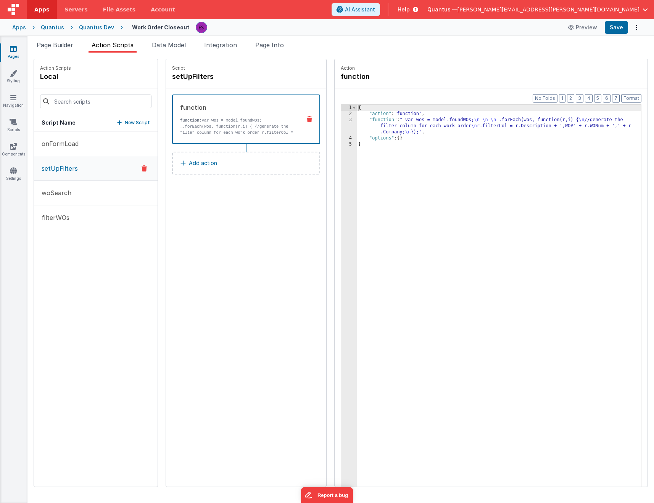
click at [357, 129] on div "{ "action" : "function" , "function" : " var wos = model.foundWOs; \n \n \n _.f…" at bounding box center [509, 314] width 304 height 418
click at [341, 130] on div "3" at bounding box center [349, 126] width 16 height 18
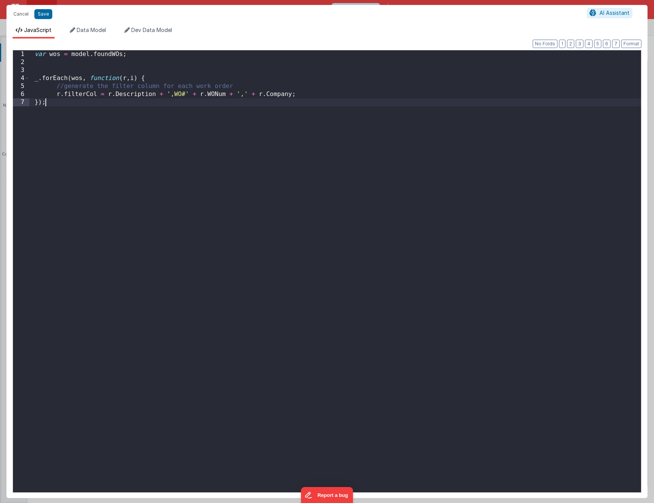
click at [251, 165] on div "var wos = model . foundWOs ; _ . forEach ( wos , function ( r , i ) { //generat…" at bounding box center [334, 279] width 611 height 458
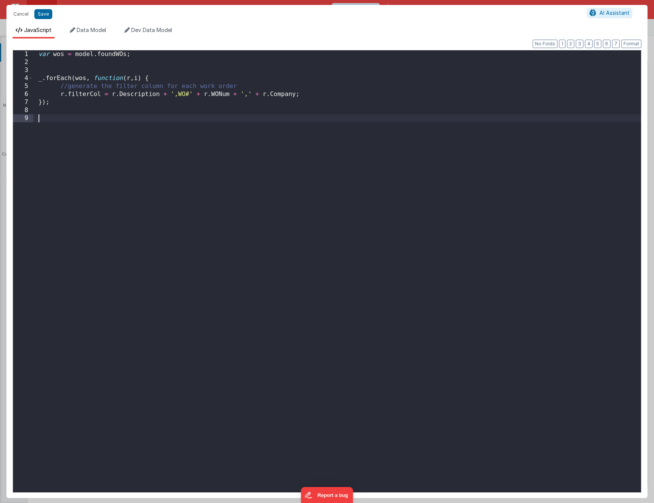
paste textarea
click at [254, 190] on div "var wos = model . foundWOs ; _ . forEach ( wos , function ( r , i ) { //generat…" at bounding box center [336, 279] width 607 height 458
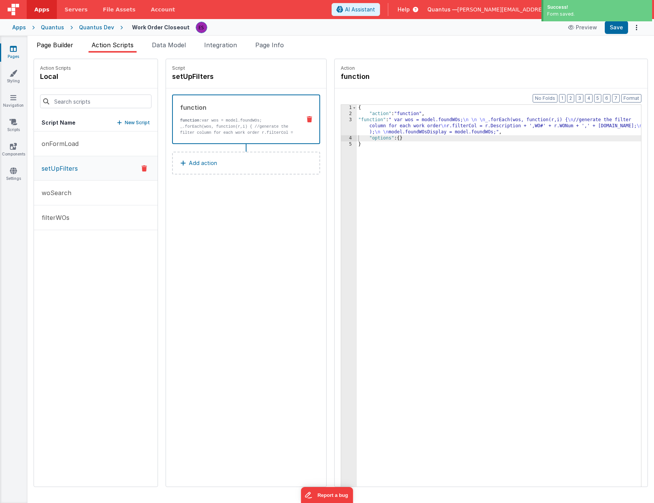
click at [45, 50] on li "Page Builder" at bounding box center [55, 46] width 43 height 12
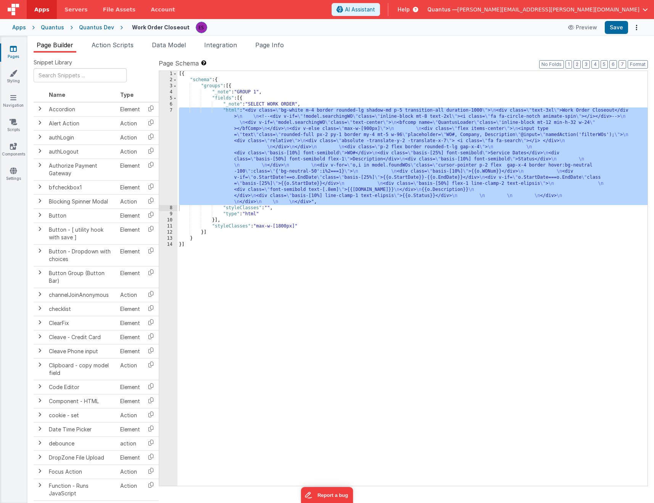
click at [206, 145] on div "[{ "schema" : { "groups" : [{ "_note" : "GROUP 1" , "fields" : [{ "_note" : "SE…" at bounding box center [412, 284] width 470 height 427
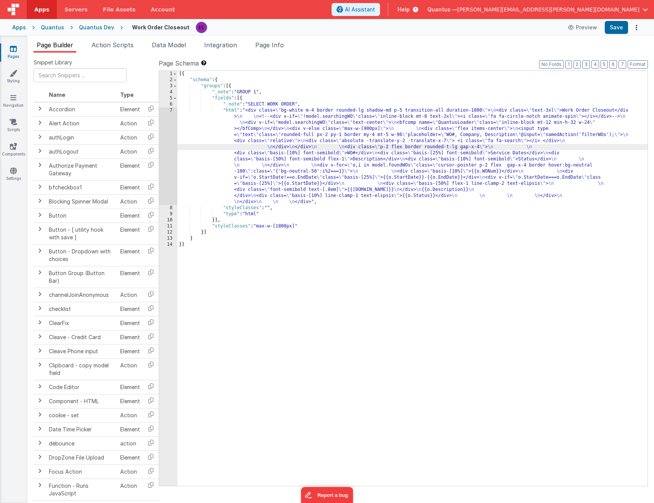
click at [161, 167] on div "7" at bounding box center [168, 157] width 18 height 98
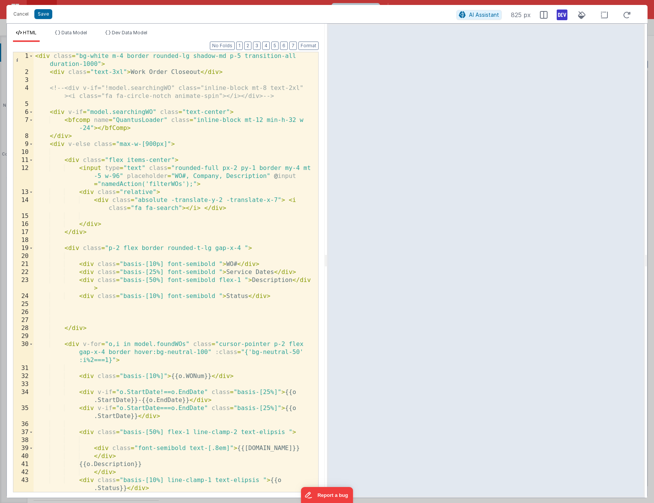
drag, startPoint x: 183, startPoint y: 342, endPoint x: 188, endPoint y: 339, distance: 5.7
click at [183, 343] on div "< div class = "bg-white m-4 border rounded-lg shadow-md p-5 transition-all dura…" at bounding box center [173, 284] width 279 height 464
click at [222, 274] on div "< div class = "bg-white m-4 border rounded-lg shadow-md p-5 transition-all dura…" at bounding box center [173, 284] width 279 height 464
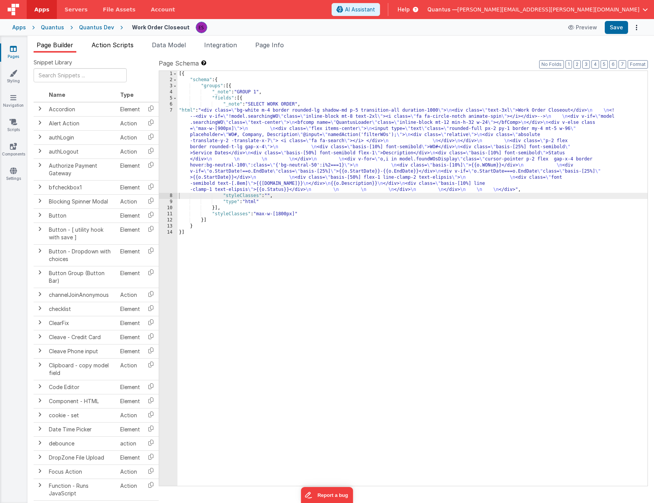
click at [106, 44] on span "Action Scripts" at bounding box center [113, 45] width 42 height 8
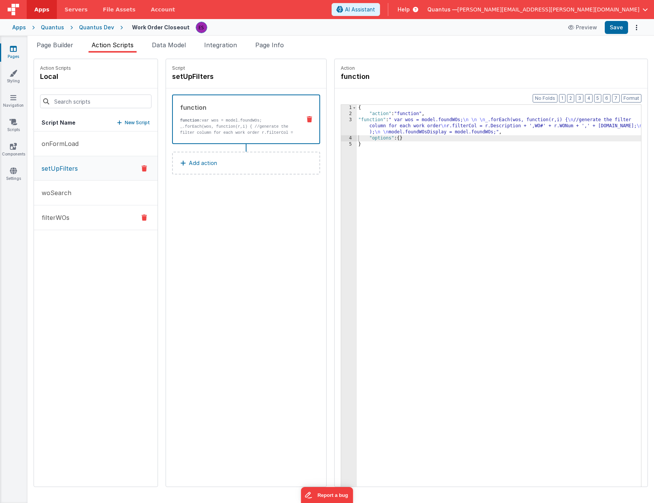
click at [68, 212] on button "filterWOs" at bounding box center [96, 218] width 124 height 25
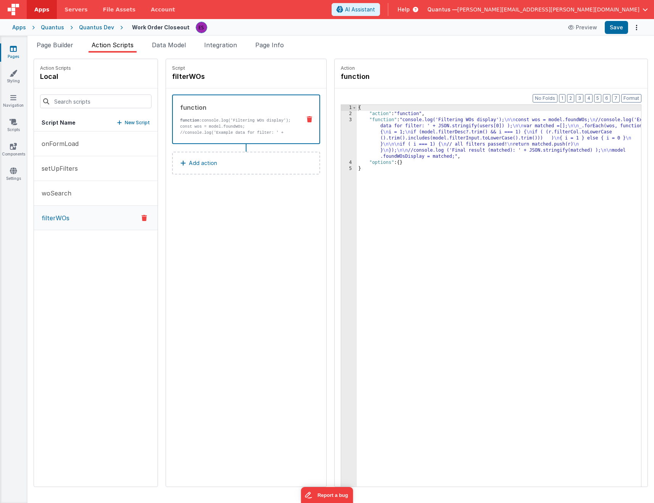
click at [413, 147] on div "{ "action" : "function" , "function" : "console.log('Filtering WOs display'); \…" at bounding box center [509, 314] width 304 height 418
click at [341, 143] on div "3" at bounding box center [349, 138] width 16 height 43
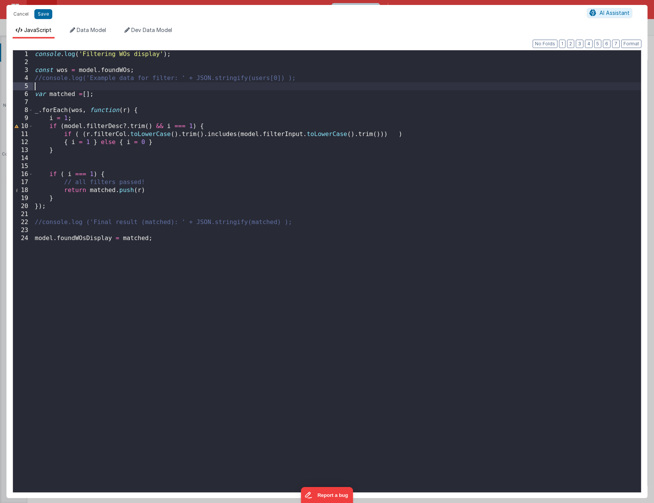
drag, startPoint x: 203, startPoint y: 87, endPoint x: 180, endPoint y: 87, distance: 23.3
click at [202, 88] on div "console . log ( 'Filtering WOs display' ) ; const wos = model . foundWOs ; //co…" at bounding box center [336, 279] width 607 height 458
click at [280, 136] on div "console . log ( 'Filtering WOs display' ) ; const wos = model . foundWOs ; //co…" at bounding box center [336, 279] width 607 height 458
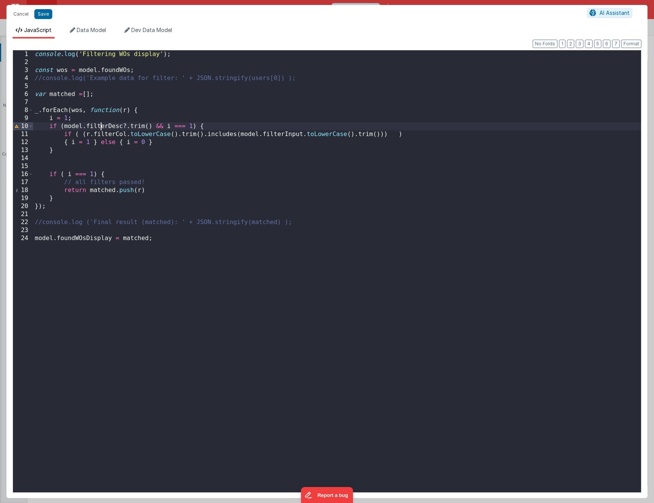
click at [101, 124] on div "console . log ( 'Filtering WOs display' ) ; const wos = model . foundWOs ; //co…" at bounding box center [336, 279] width 607 height 458
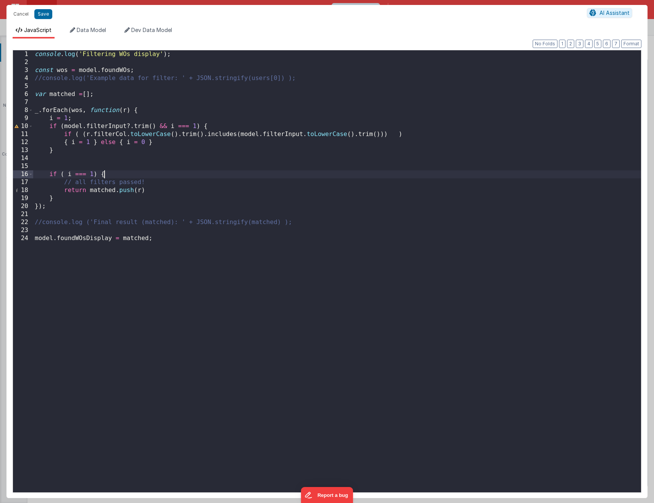
click at [196, 176] on div "console . log ( 'Filtering WOs display' ) ; const wos = model . foundWOs ; //co…" at bounding box center [336, 279] width 607 height 458
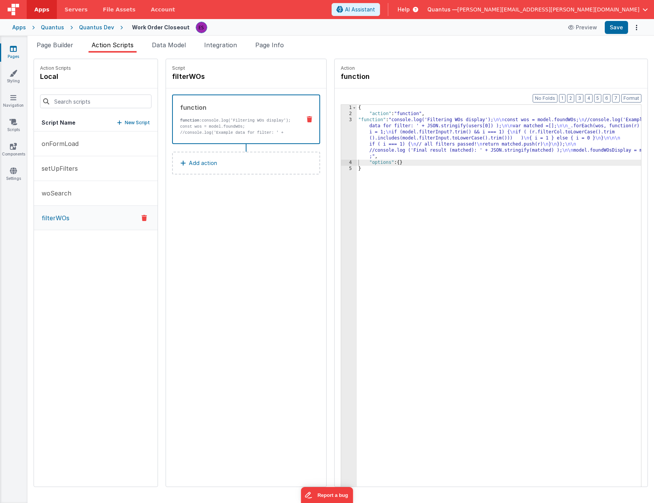
click at [357, 133] on div "{ "action" : "function" , "function" : "console.log('Filtering WOs display'); \…" at bounding box center [509, 314] width 304 height 418
click at [334, 142] on div "Format 7 6 5 4 3 2 1 No Folds 1 2 3 4 5 { "action" : "function" , "function" : …" at bounding box center [490, 302] width 313 height 428
click at [341, 142] on div "3" at bounding box center [349, 138] width 16 height 43
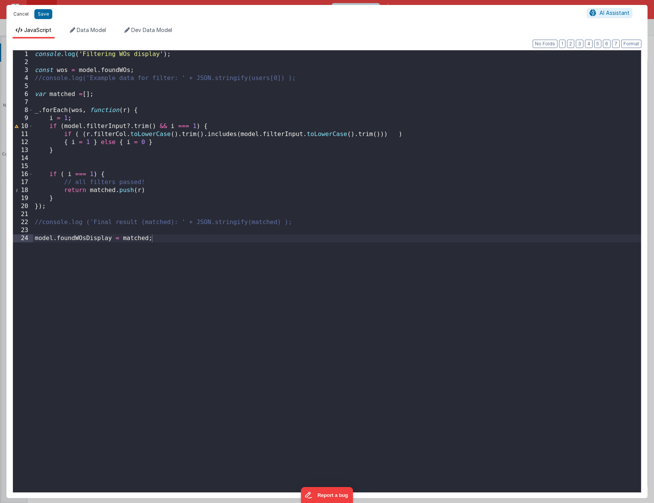
click at [18, 17] on button "Cancel" at bounding box center [21, 14] width 23 height 11
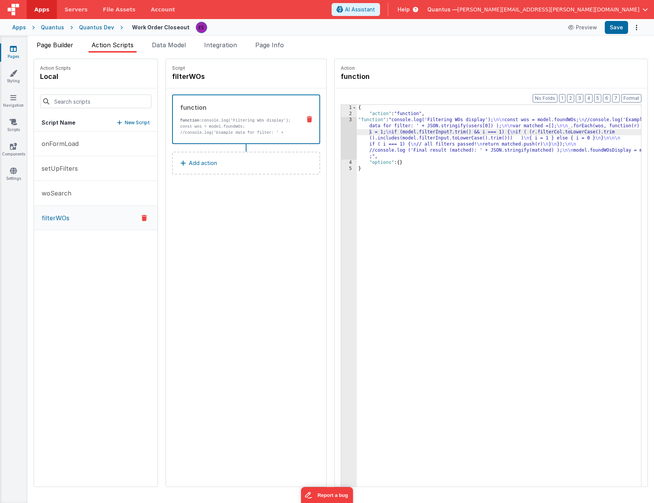
click at [76, 48] on li "Page Builder" at bounding box center [55, 46] width 43 height 12
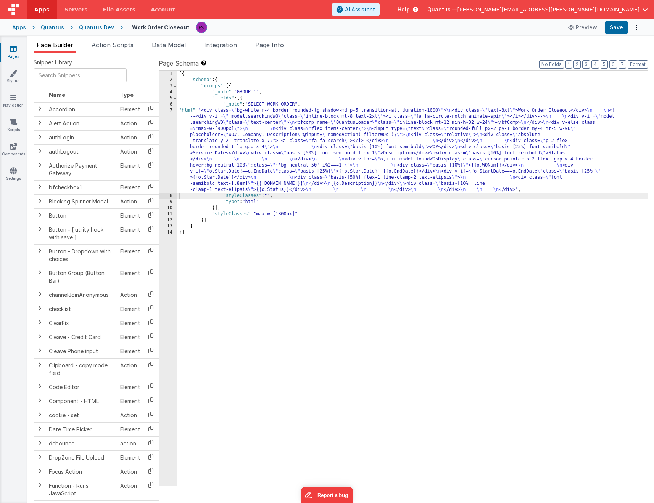
click at [207, 138] on div "[{ "schema" : { "groups" : [{ "_note" : "GROUP 1" , "fields" : [{ "_note" : "SE…" at bounding box center [412, 284] width 470 height 427
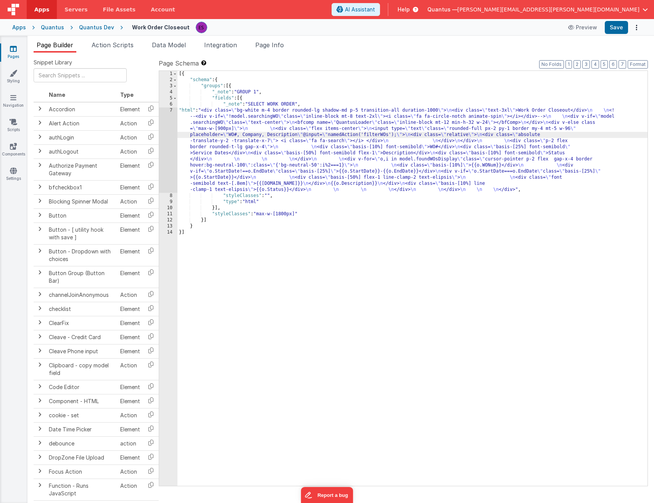
click at [167, 159] on div "7" at bounding box center [168, 150] width 18 height 85
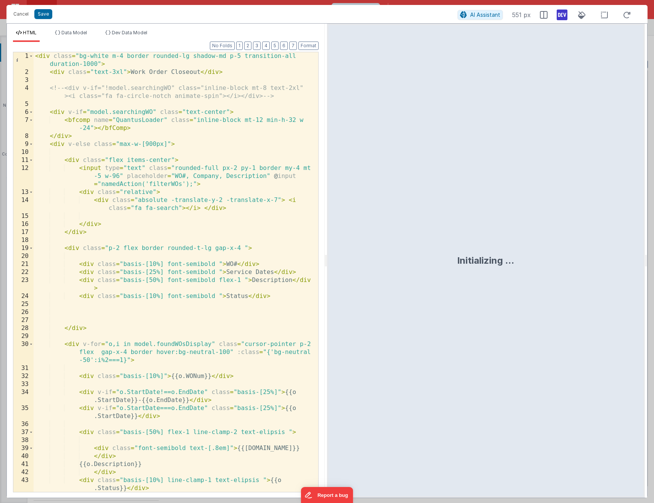
click at [197, 185] on div "< div class = "bg-white m-4 border rounded-lg shadow-md p-5 transition-all dura…" at bounding box center [173, 284] width 279 height 464
